Goal: Task Accomplishment & Management: Manage account settings

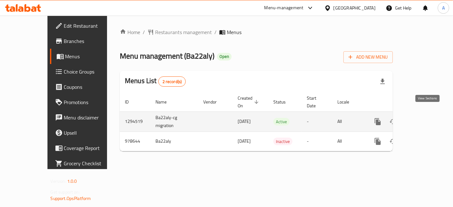
click at [428, 118] on icon "enhanced table" at bounding box center [424, 122] width 8 height 8
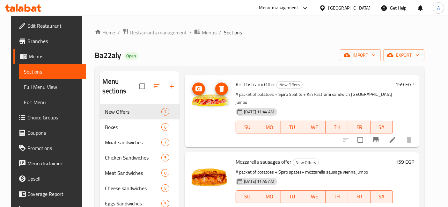
scroll to position [89, 0]
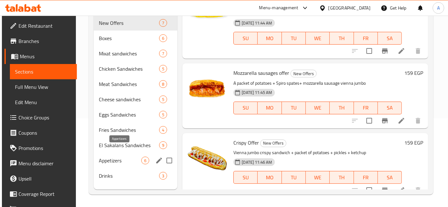
click at [118, 157] on span "Appetizers" at bounding box center [120, 161] width 42 height 8
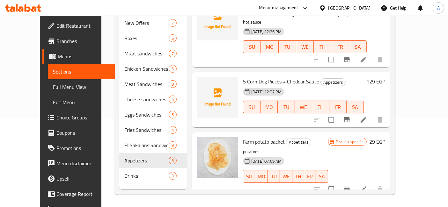
scroll to position [156, 0]
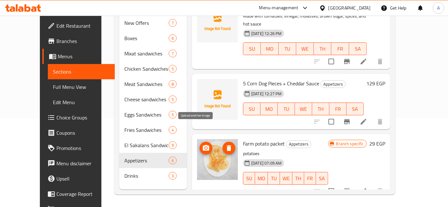
click at [203, 145] on icon "upload picture" at bounding box center [206, 148] width 6 height 6
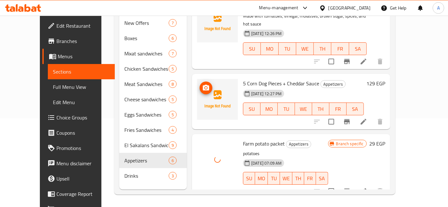
click at [203, 85] on icon "upload picture" at bounding box center [206, 88] width 6 height 6
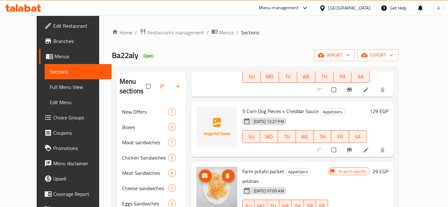
scroll to position [89, 0]
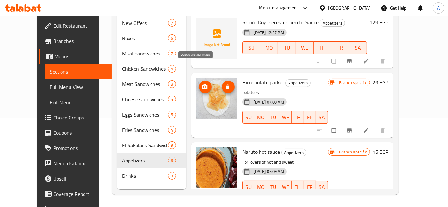
click at [201, 84] on span "upload picture" at bounding box center [205, 87] width 13 height 6
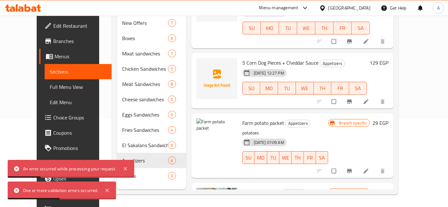
scroll to position [173, 0]
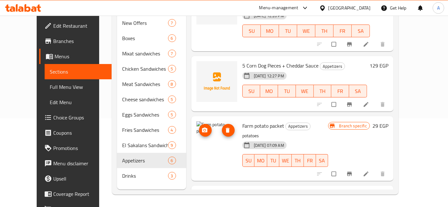
click at [201, 127] on icon "upload picture" at bounding box center [204, 130] width 6 height 6
click at [199, 67] on span "upload picture" at bounding box center [205, 70] width 13 height 6
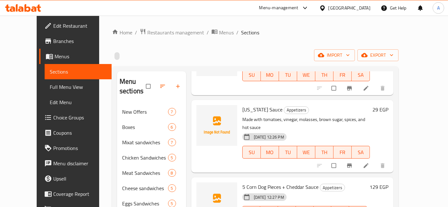
scroll to position [142, 0]
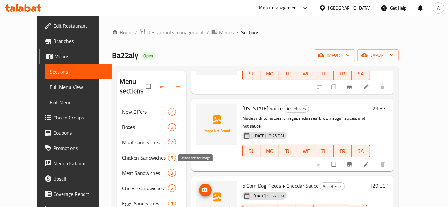
click at [200, 187] on span "upload picture" at bounding box center [205, 190] width 13 height 6
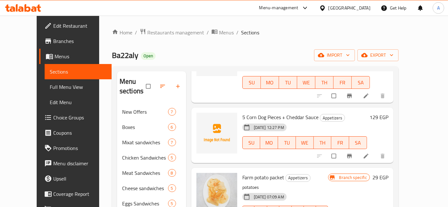
scroll to position [211, 0]
click at [200, 118] on span "upload picture" at bounding box center [205, 121] width 13 height 6
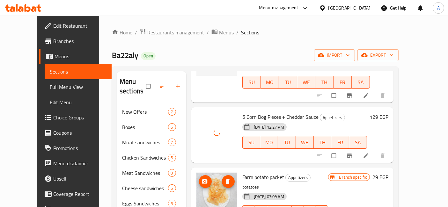
click at [201, 179] on icon "upload picture" at bounding box center [204, 182] width 6 height 6
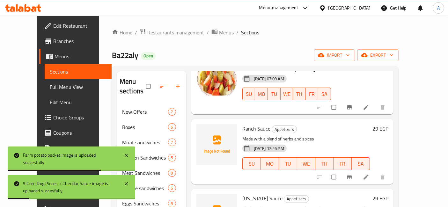
scroll to position [0, 0]
